Goal: Task Accomplishment & Management: Use online tool/utility

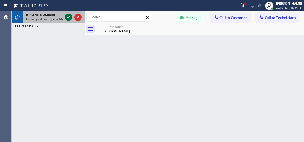
click at [68, 18] on icon at bounding box center [68, 17] width 6 height 6
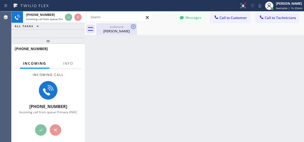
click at [132, 25] on icon at bounding box center [133, 27] width 6 height 6
click at [133, 27] on icon at bounding box center [133, 27] width 6 height 6
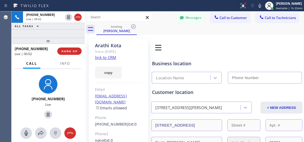
type input "[PHONE_NUMBER]"
click at [108, 58] on link "link to CRM" at bounding box center [105, 57] width 21 height 5
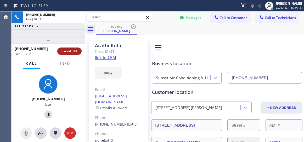
click at [69, 53] on button "HANG UP" at bounding box center [69, 51] width 24 height 7
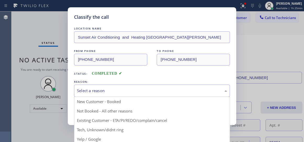
click at [147, 85] on div "Select a reason" at bounding box center [152, 91] width 156 height 12
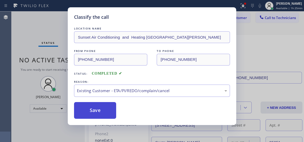
click at [100, 116] on button "Save" at bounding box center [95, 110] width 42 height 17
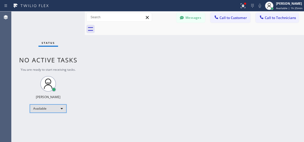
click at [47, 106] on div "Available" at bounding box center [48, 109] width 37 height 8
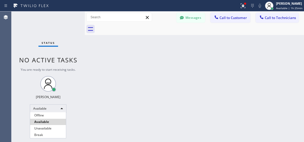
click at [40, 128] on li "Unavailable" at bounding box center [48, 129] width 36 height 6
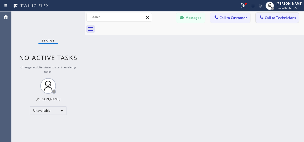
click at [269, 19] on span "Call to Technicians" at bounding box center [280, 17] width 31 height 5
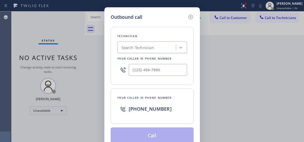
click at [155, 45] on div "Search Technician" at bounding box center [147, 47] width 57 height 9
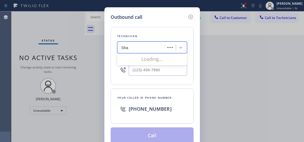
type input "[PERSON_NAME]"
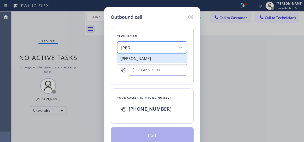
click at [147, 63] on div "[PERSON_NAME]" at bounding box center [152, 58] width 70 height 9
type input "[PHONE_NUMBER]"
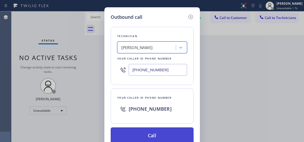
click at [152, 135] on button "Call" at bounding box center [152, 136] width 83 height 17
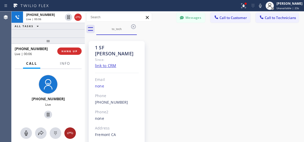
click at [66, 132] on div at bounding box center [70, 133] width 12 height 6
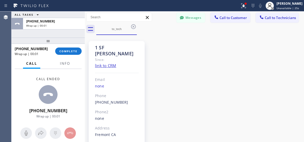
click at [70, 55] on div "[PHONE_NUMBER] Wrap up | 00:01 COMPLETE" at bounding box center [48, 51] width 67 height 14
click at [69, 50] on span "COMPLETE" at bounding box center [68, 51] width 18 height 4
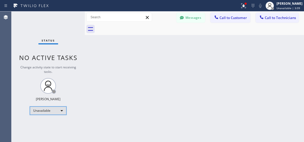
click at [46, 111] on div "Unavailable" at bounding box center [48, 111] width 37 height 8
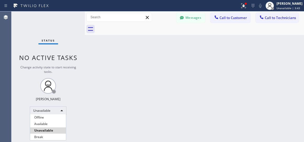
click at [284, 67] on div at bounding box center [152, 71] width 304 height 142
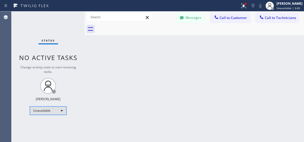
click at [62, 112] on div "Unavailable" at bounding box center [48, 111] width 37 height 8
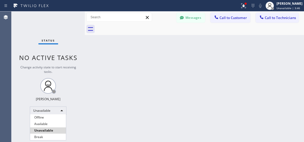
drag, startPoint x: 45, startPoint y: 122, endPoint x: 14, endPoint y: 117, distance: 31.8
click at [45, 122] on li "Available" at bounding box center [48, 124] width 36 height 6
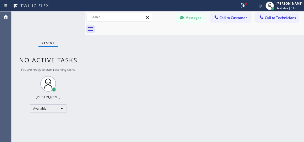
click at [238, 61] on div "Back to Dashboard Change Sender ID Customers Technicians AC [PERSON_NAME] [DATE…" at bounding box center [194, 77] width 219 height 131
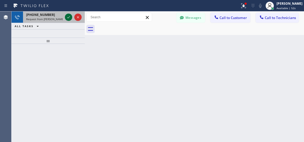
click at [65, 16] on div at bounding box center [68, 17] width 7 height 6
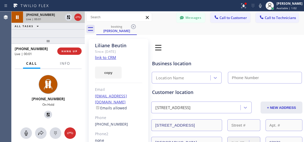
type input "[PHONE_NUMBER]"
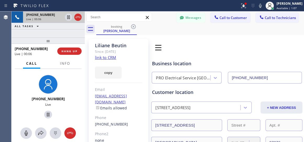
click at [239, 44] on div "Book Appointment Addresses Leads Membership" at bounding box center [204, 47] width 106 height 15
click at [220, 59] on div "Business location PRO Electrical Service [GEOGRAPHIC_DATA](Raider Electric) [PH…" at bounding box center [227, 69] width 152 height 29
click at [67, 50] on span "HANG UP" at bounding box center [69, 51] width 16 height 4
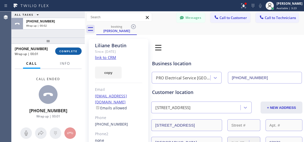
click at [68, 52] on span "COMPLETE" at bounding box center [68, 51] width 18 height 4
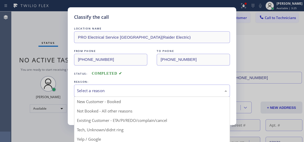
click at [121, 94] on div "Select a reason" at bounding box center [152, 91] width 156 height 12
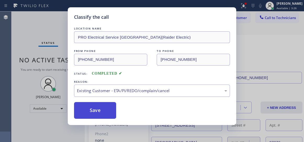
click at [98, 110] on button "Save" at bounding box center [95, 110] width 42 height 17
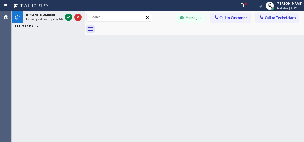
click at [68, 17] on icon at bounding box center [68, 17] width 6 height 6
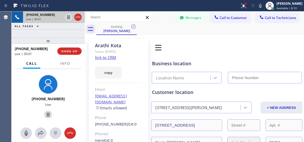
type input "[PHONE_NUMBER]"
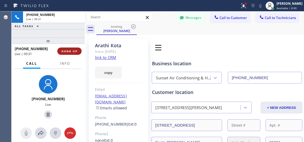
click at [73, 52] on span "HANG UP" at bounding box center [69, 51] width 16 height 4
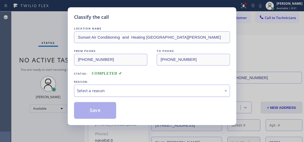
click at [117, 88] on div "Select a reason" at bounding box center [152, 91] width 150 height 6
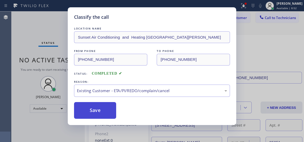
click at [105, 111] on button "Save" at bounding box center [95, 110] width 42 height 17
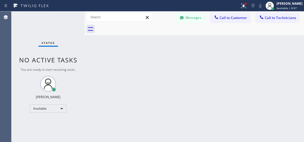
click at [46, 103] on div "Status No active tasks You are ready to start receiving tasks. Lyra Lauderez Av…" at bounding box center [48, 77] width 73 height 131
click at [46, 108] on div "Available" at bounding box center [48, 109] width 37 height 8
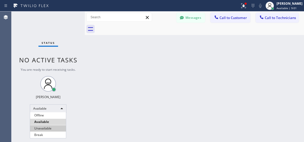
click at [44, 128] on li "Unavailable" at bounding box center [48, 129] width 36 height 6
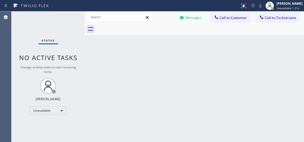
click at [253, 90] on div "Back to Dashboard Change Sender ID Customers Technicians AC [PERSON_NAME] [DATE…" at bounding box center [194, 77] width 219 height 131
